Goal: Communication & Community: Answer question/provide support

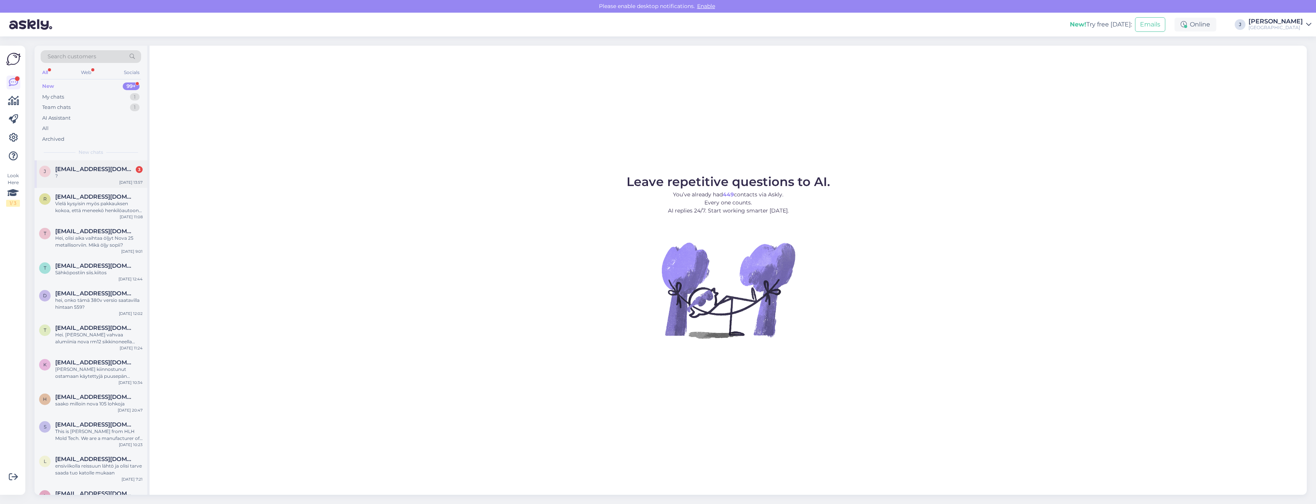
click at [114, 173] on div "?" at bounding box center [98, 176] width 87 height 7
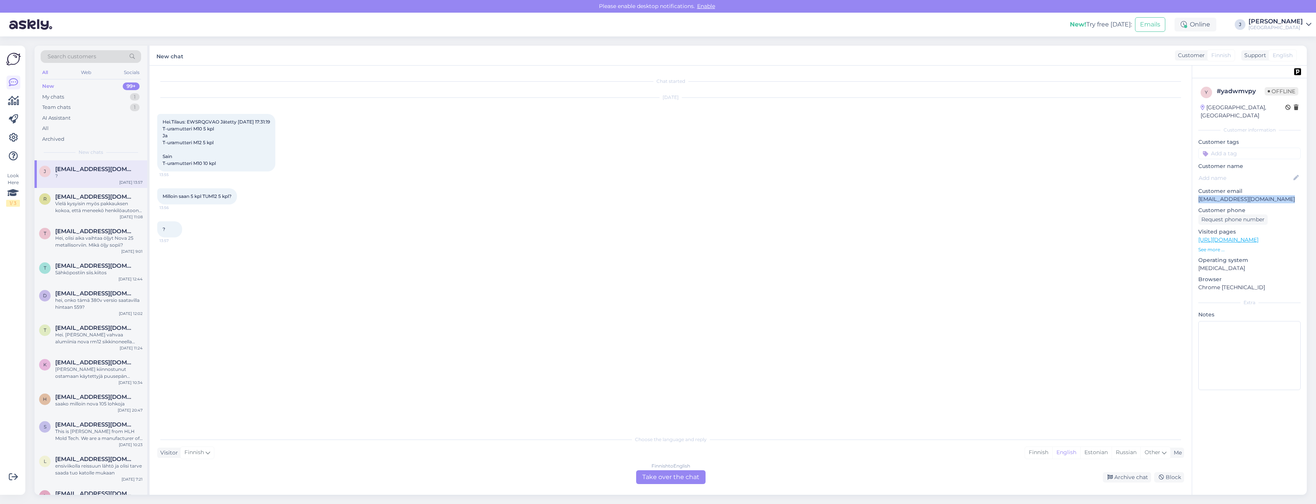
drag, startPoint x: 1282, startPoint y: 188, endPoint x: 1199, endPoint y: 191, distance: 83.7
click at [1199, 195] on p "[EMAIL_ADDRESS][DOMAIN_NAME]" at bounding box center [1250, 199] width 102 height 8
drag, startPoint x: 1199, startPoint y: 191, endPoint x: 1203, endPoint y: 189, distance: 4.5
copy p "[EMAIL_ADDRESS][DOMAIN_NAME]"
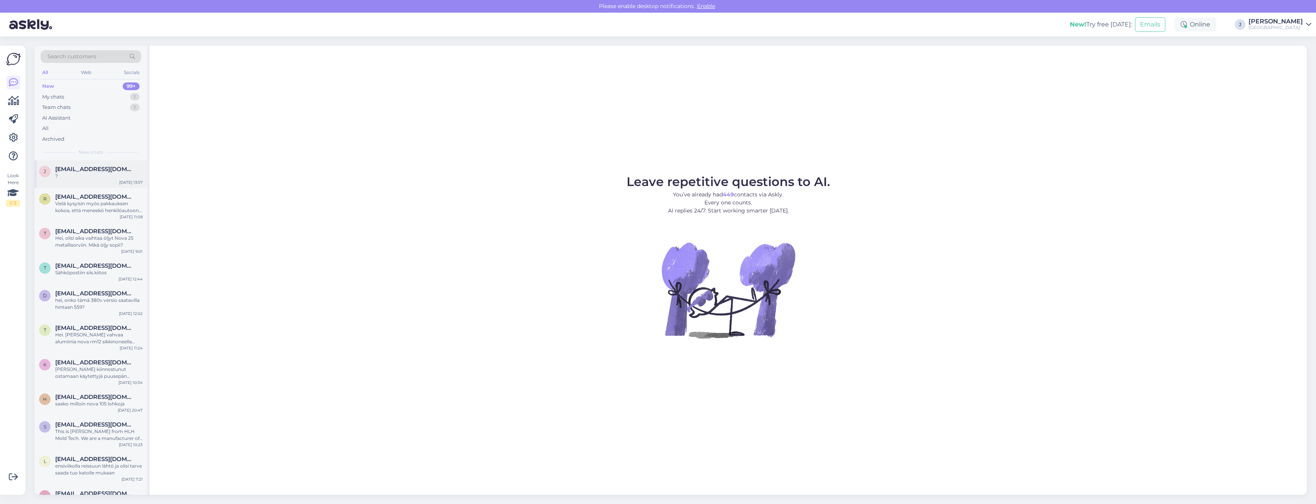
click at [81, 176] on div "?" at bounding box center [98, 176] width 87 height 7
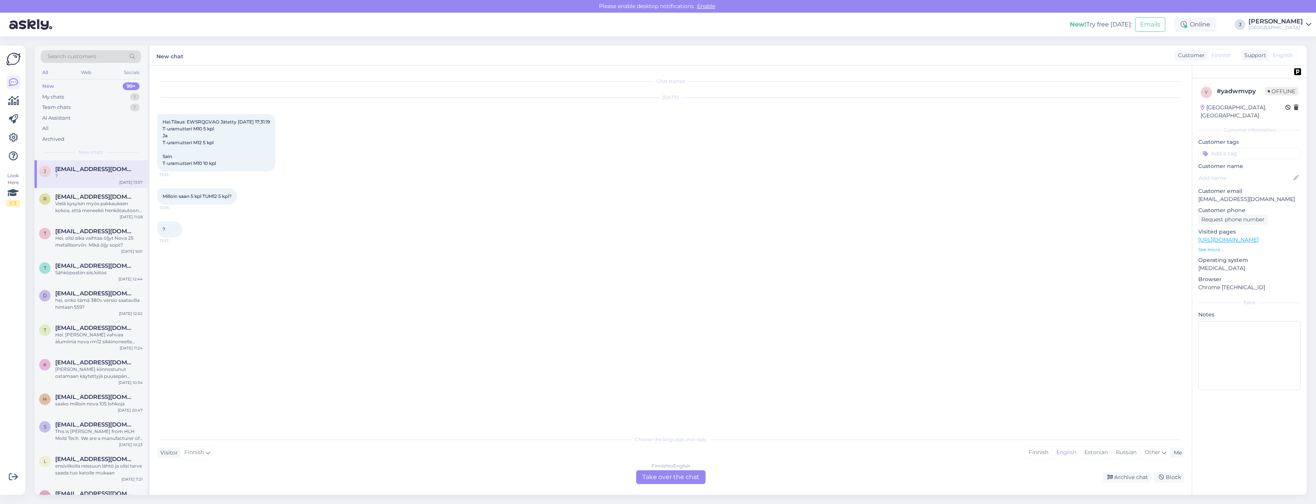
click at [670, 476] on div "Finnish to English Take over the chat" at bounding box center [670, 477] width 69 height 14
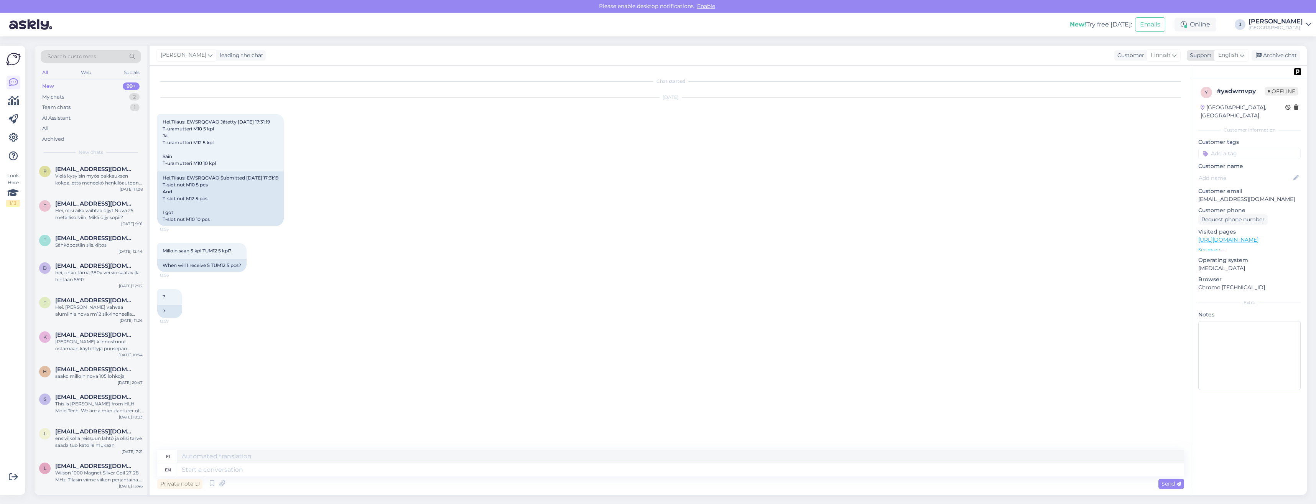
drag, startPoint x: 225, startPoint y: 457, endPoint x: 1233, endPoint y: 54, distance: 1086.1
click at [1233, 54] on span "English" at bounding box center [1229, 55] width 20 height 8
type input "fin"
click at [1203, 88] on link "Finnish" at bounding box center [1218, 89] width 84 height 12
paste textarea "Pahoittelut tapahtuneesta, ne on ilmeisesti varastomieheltä jäänyt keräämättä, …"
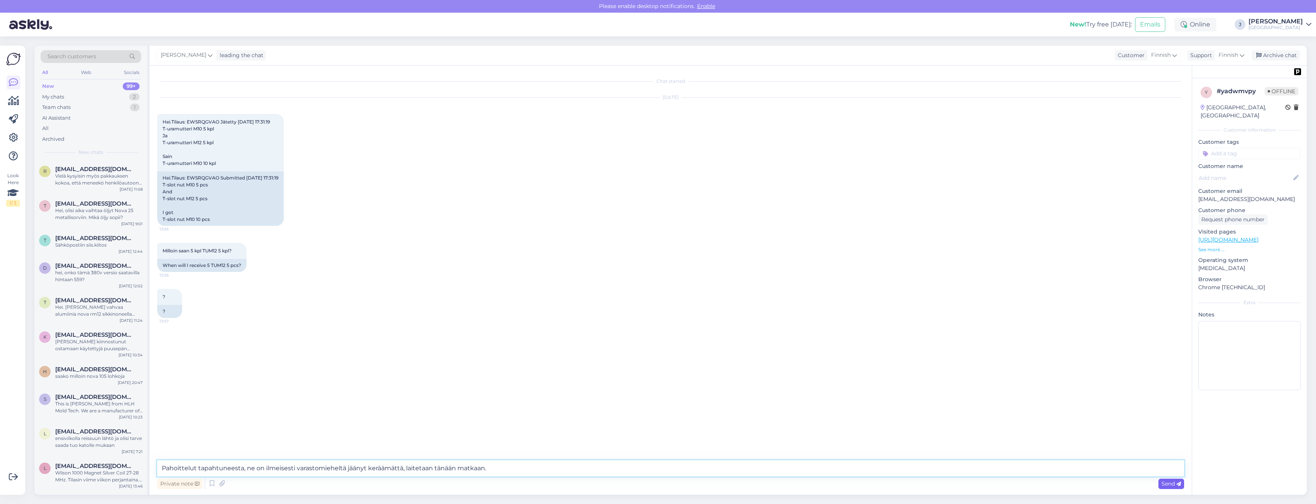
type textarea "Pahoittelut tapahtuneesta, ne on ilmeisesti varastomieheltä jäänyt keräämättä, …"
click at [1170, 483] on span "Send" at bounding box center [1172, 483] width 20 height 7
